Goal: Find specific page/section: Find specific page/section

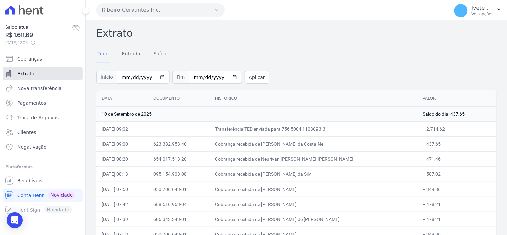
click at [26, 74] on span "Extrato" at bounding box center [25, 73] width 17 height 7
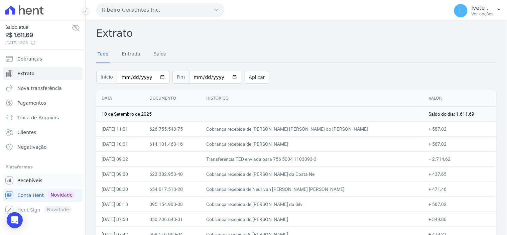
click at [32, 177] on span "Recebíveis" at bounding box center [29, 180] width 25 height 7
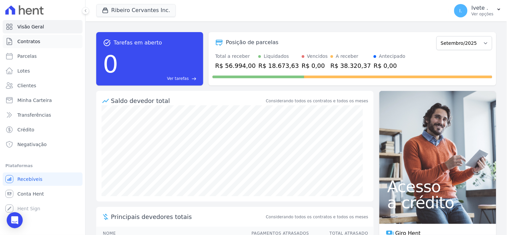
click at [34, 43] on span "Contratos" at bounding box center [28, 41] width 23 height 7
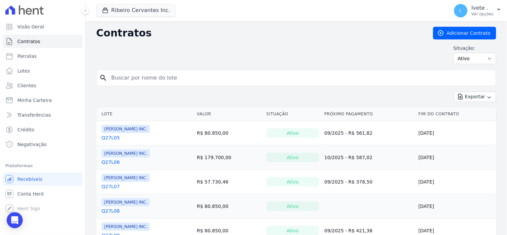
click at [138, 84] on input "search" at bounding box center [300, 77] width 386 height 13
type input "q27l10"
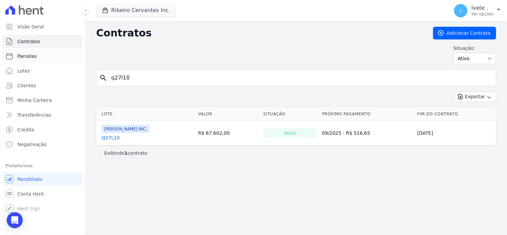
click at [27, 56] on span "Parcelas" at bounding box center [26, 56] width 19 height 7
select select
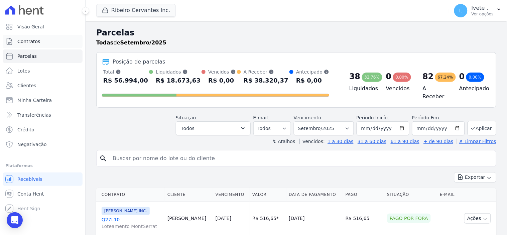
click at [38, 41] on link "Contratos" at bounding box center [43, 41] width 80 height 13
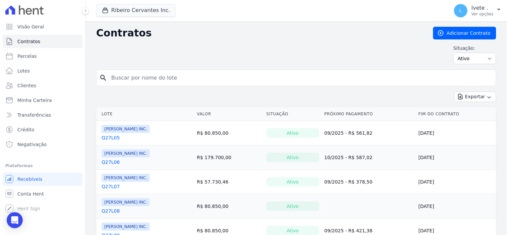
click at [145, 81] on input "search" at bounding box center [300, 77] width 386 height 13
type input "q27l10"
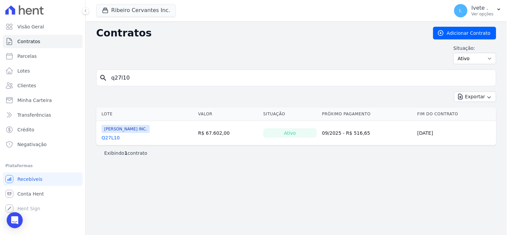
click at [113, 135] on link "Q27L10" at bounding box center [111, 137] width 18 height 7
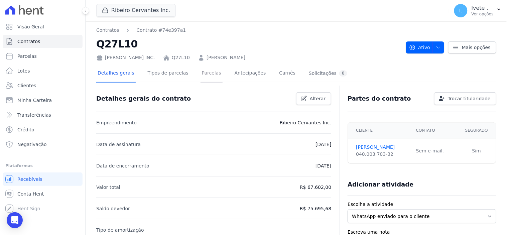
click at [201, 72] on link "Parcelas" at bounding box center [211, 74] width 22 height 18
